Goal: Transaction & Acquisition: Purchase product/service

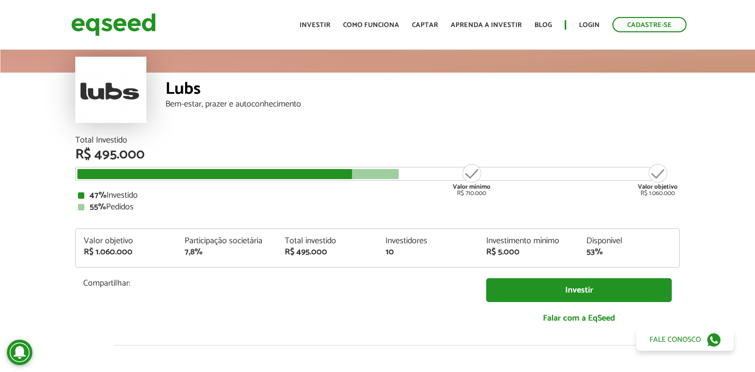
scroll to position [39, 0]
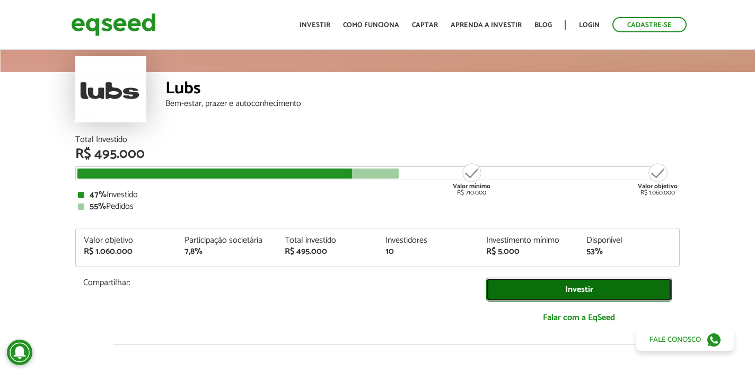
click at [569, 294] on link "Investir" at bounding box center [579, 290] width 186 height 24
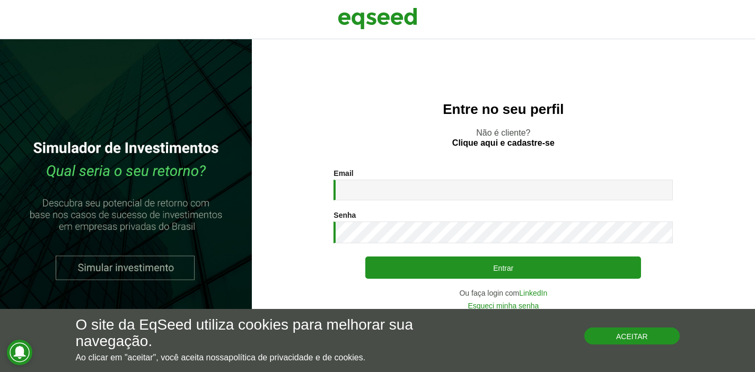
click at [612, 338] on button "Aceitar" at bounding box center [632, 336] width 95 height 17
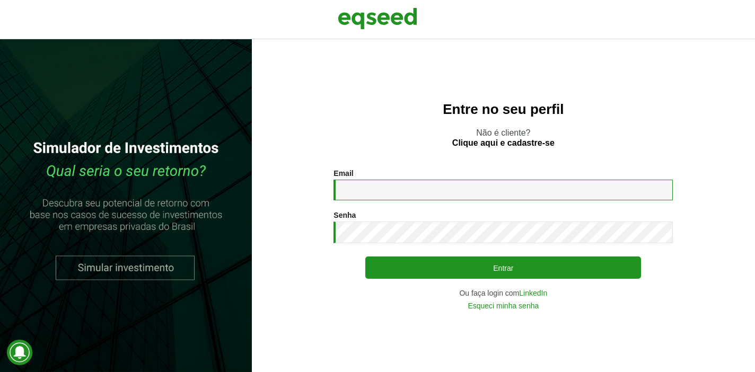
click at [498, 193] on input "Email *" at bounding box center [504, 190] width 340 height 21
type input "**********"
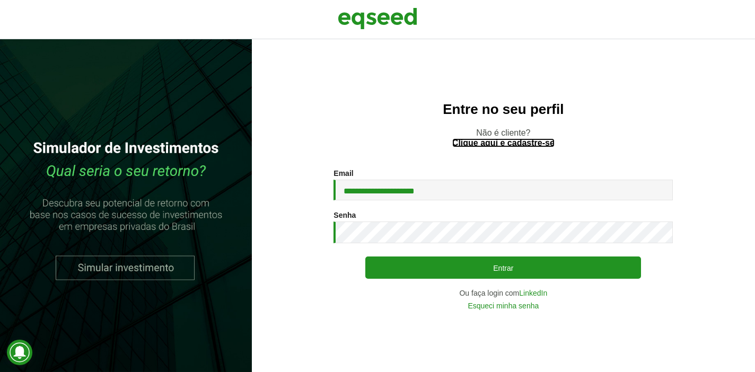
click at [485, 143] on link "Clique aqui e cadastre-se" at bounding box center [504, 143] width 102 height 8
